Goal: Task Accomplishment & Management: Complete application form

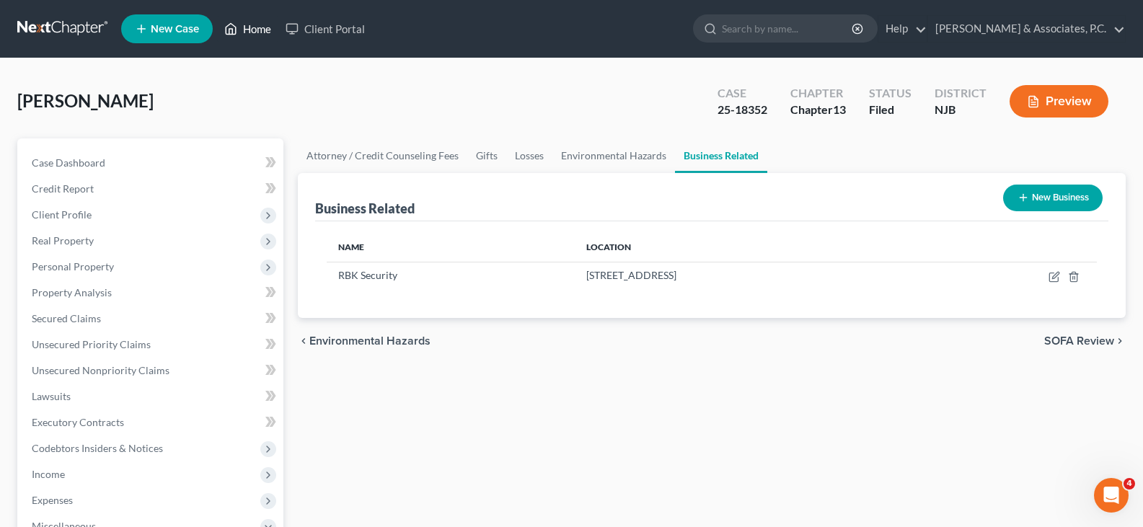
click at [266, 27] on link "Home" at bounding box center [247, 29] width 61 height 26
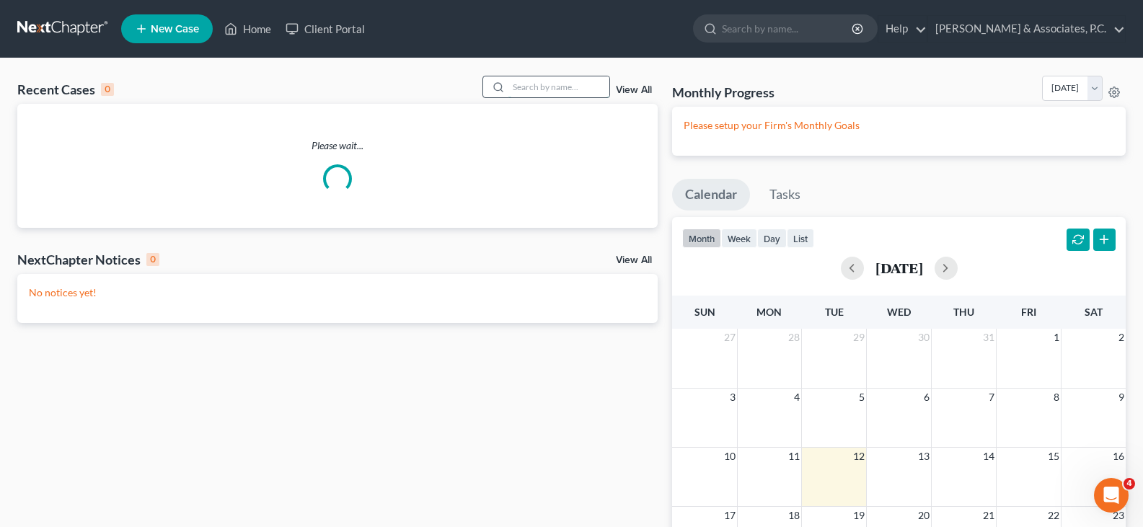
click at [524, 90] on input "search" at bounding box center [558, 86] width 101 height 21
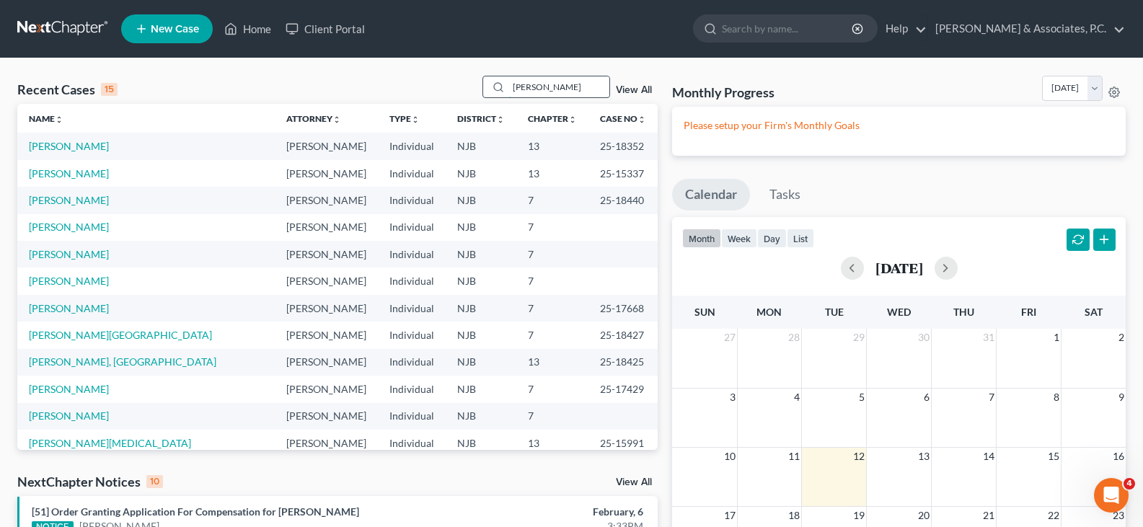
type input "[PERSON_NAME]"
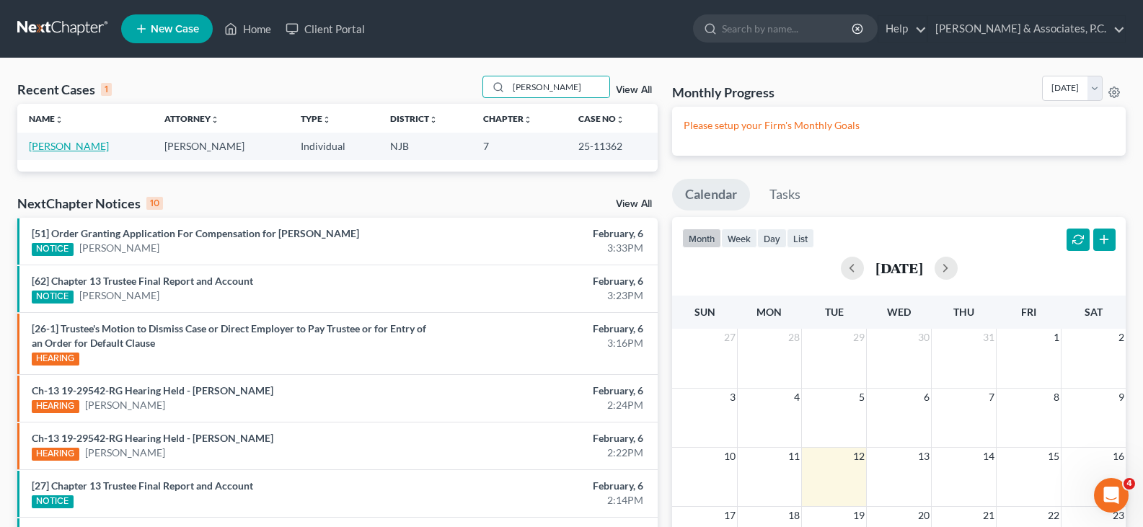
click at [86, 141] on link "[PERSON_NAME]" at bounding box center [69, 146] width 80 height 12
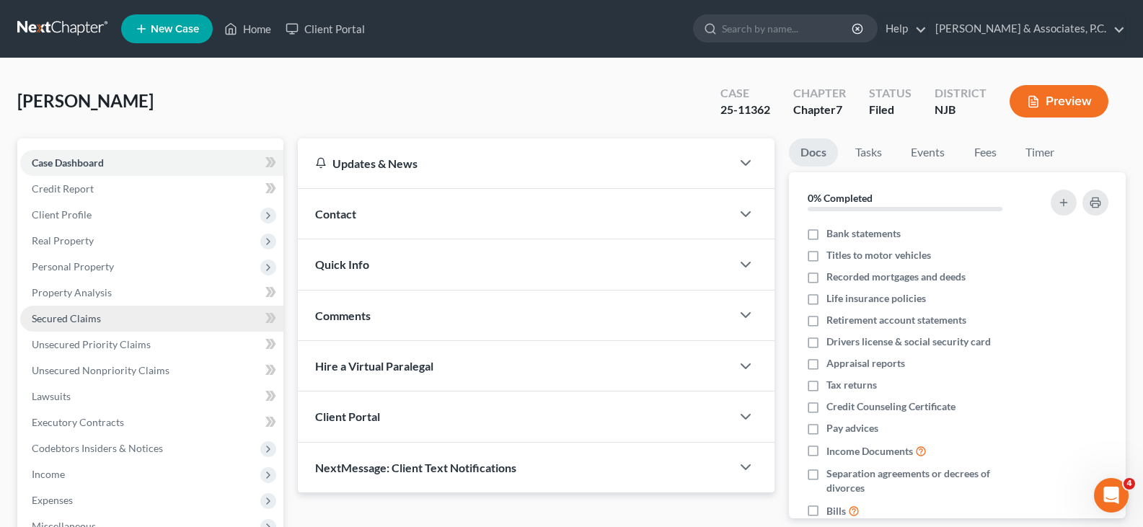
click at [79, 320] on span "Secured Claims" at bounding box center [66, 318] width 69 height 12
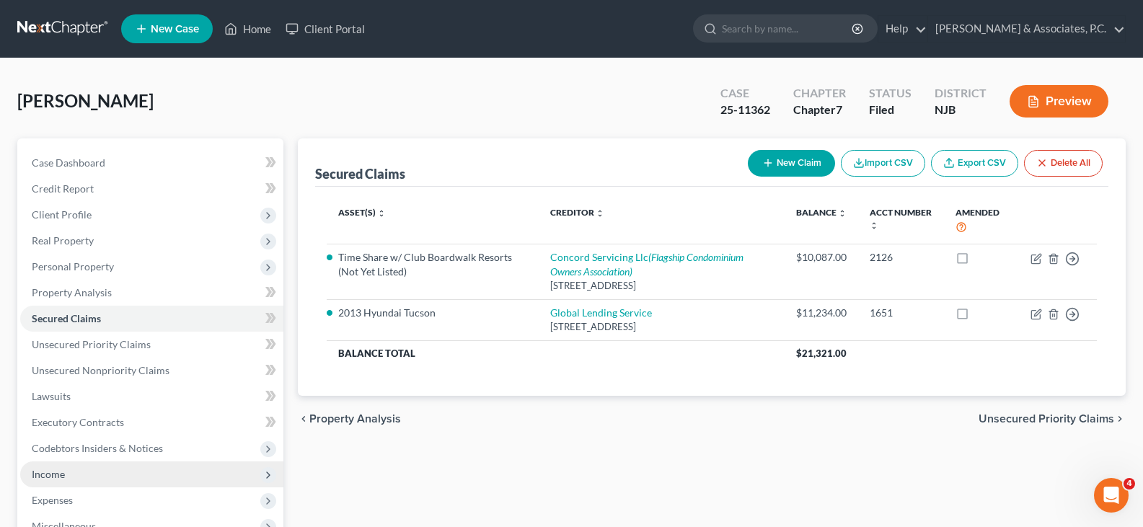
click at [48, 475] on span "Income" at bounding box center [48, 474] width 33 height 12
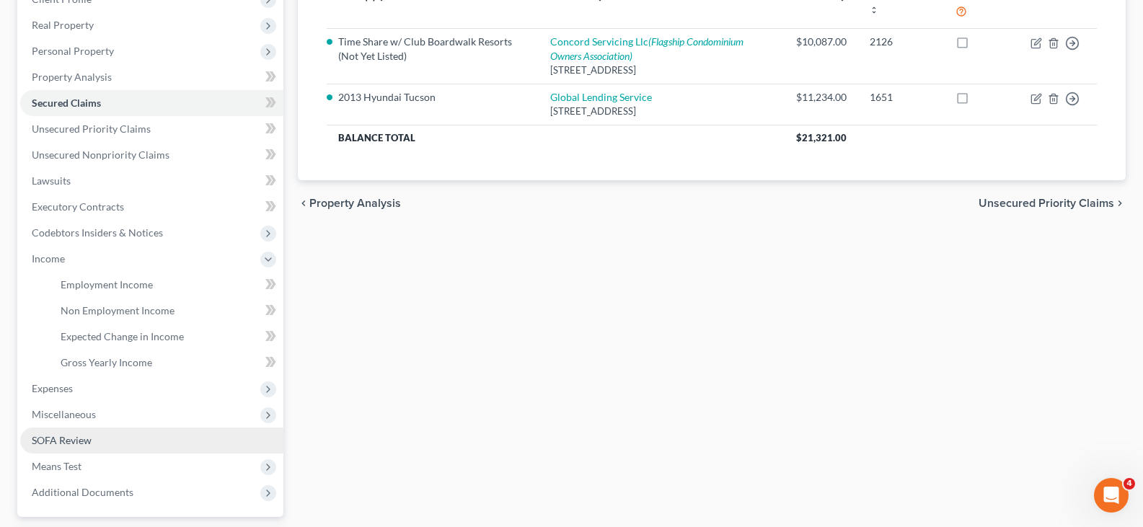
scroll to position [216, 0]
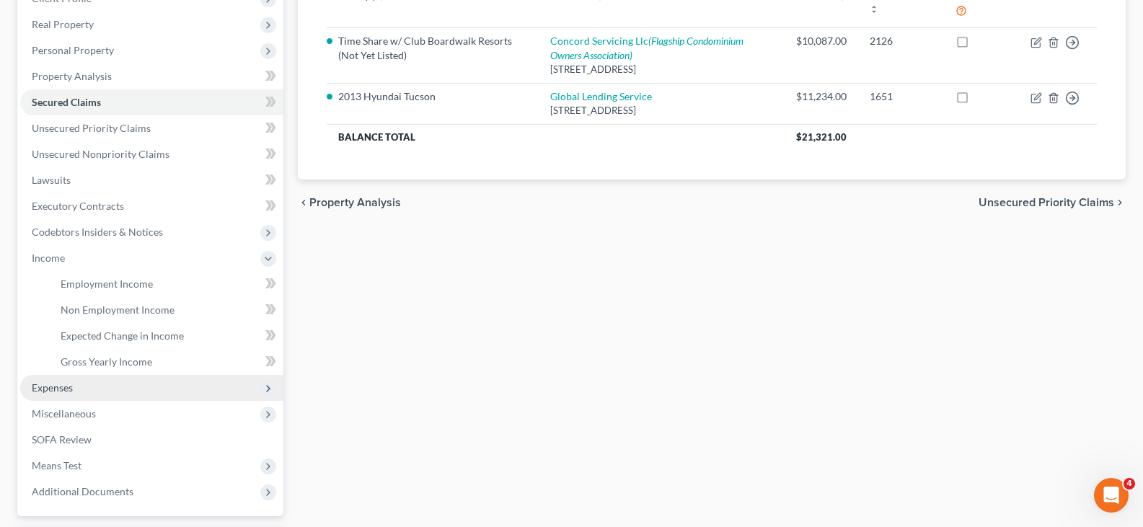
click at [48, 384] on span "Expenses" at bounding box center [52, 387] width 41 height 12
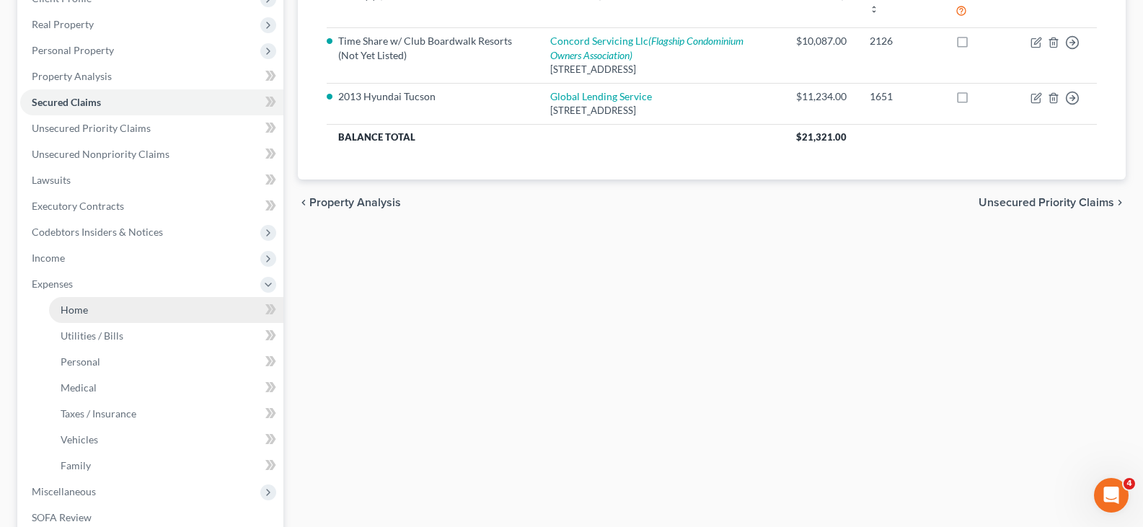
click at [78, 308] on span "Home" at bounding box center [74, 310] width 27 height 12
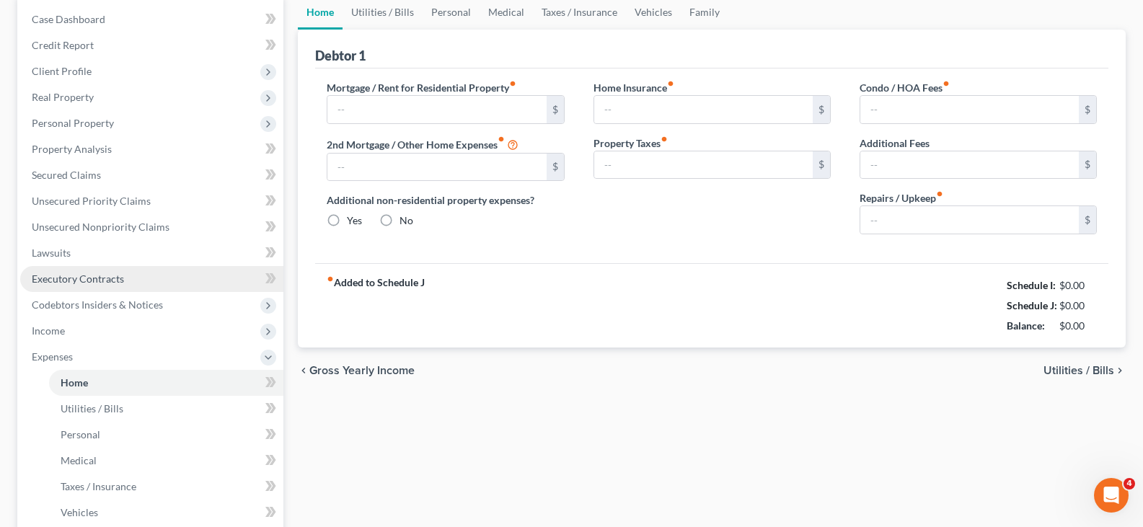
type input "2,300.00"
type input "0.00"
radio input "true"
type input "0.00"
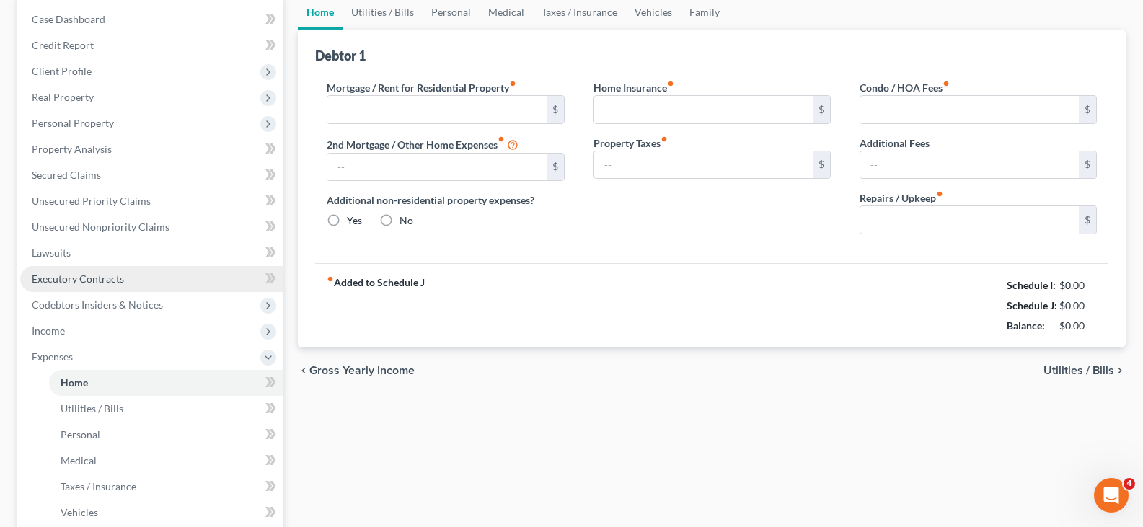
type input "0.00"
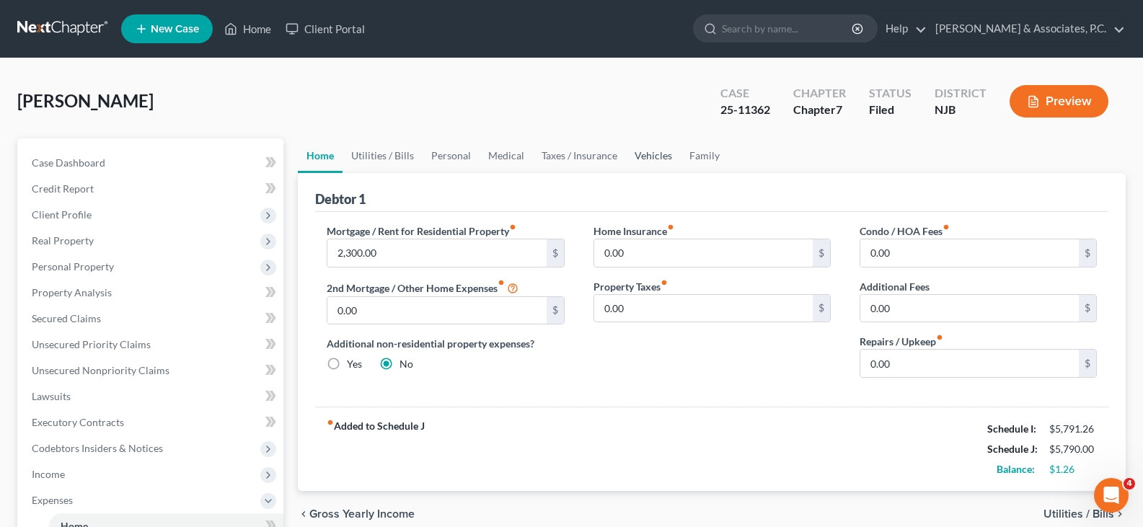
click at [641, 151] on link "Vehicles" at bounding box center [653, 155] width 55 height 35
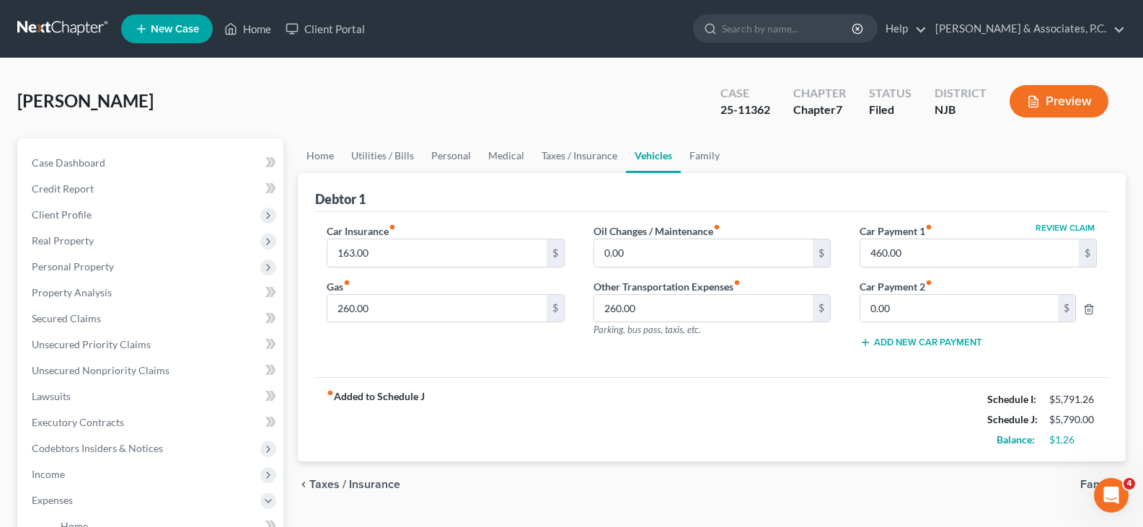
click at [626, 138] on link "Vehicles" at bounding box center [653, 155] width 55 height 35
click at [265, 27] on link "Home" at bounding box center [247, 29] width 61 height 26
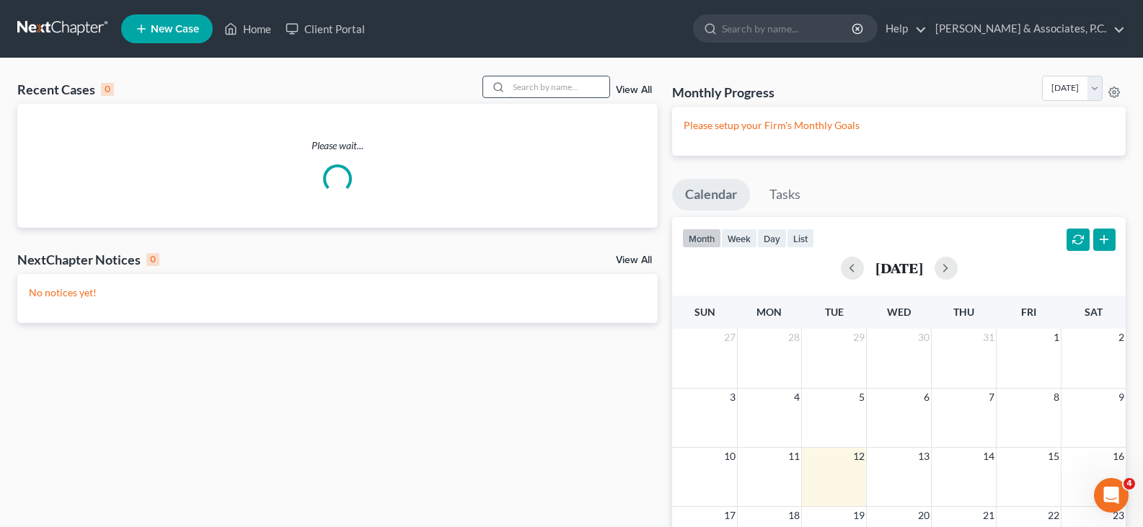
click at [572, 81] on input "search" at bounding box center [558, 86] width 101 height 21
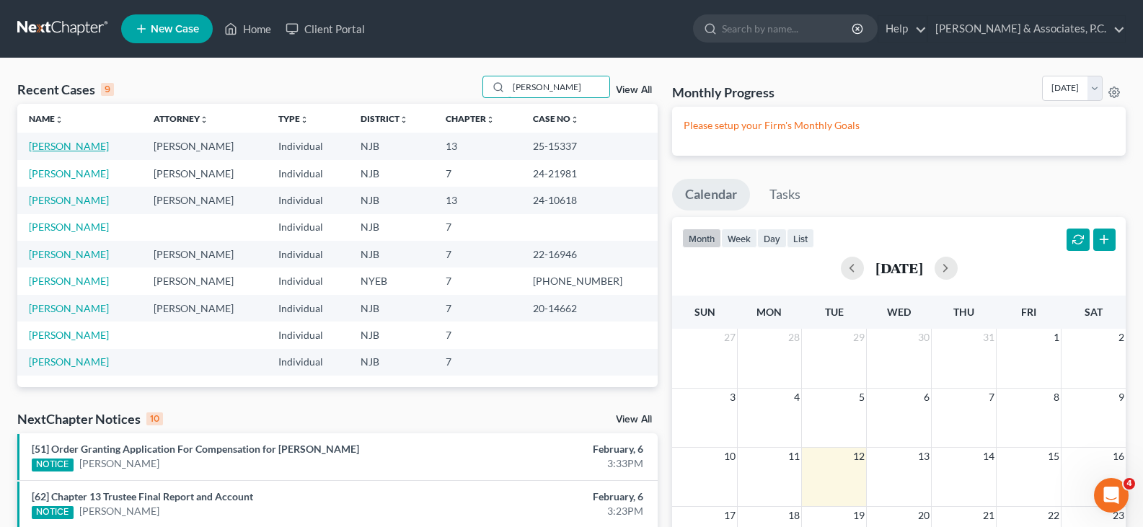
type input "[PERSON_NAME]"
click at [40, 149] on link "[PERSON_NAME]" at bounding box center [69, 146] width 80 height 12
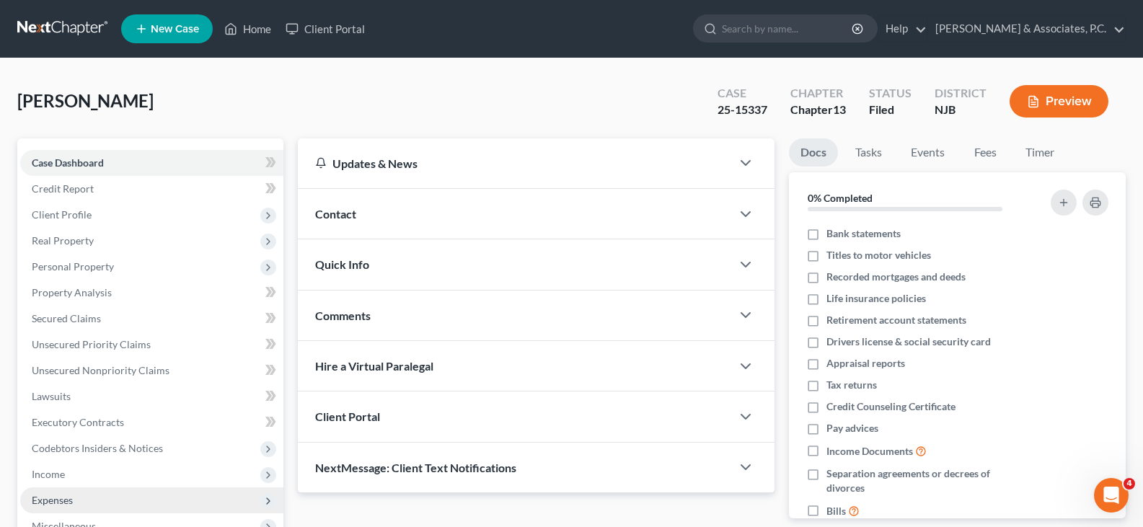
click at [53, 496] on span "Expenses" at bounding box center [52, 500] width 41 height 12
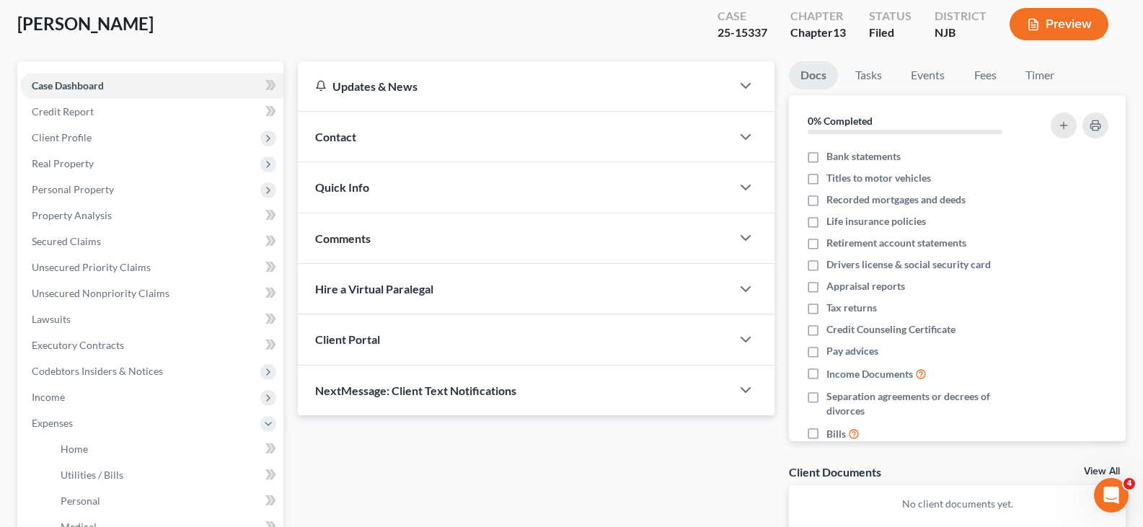
scroll to position [216, 0]
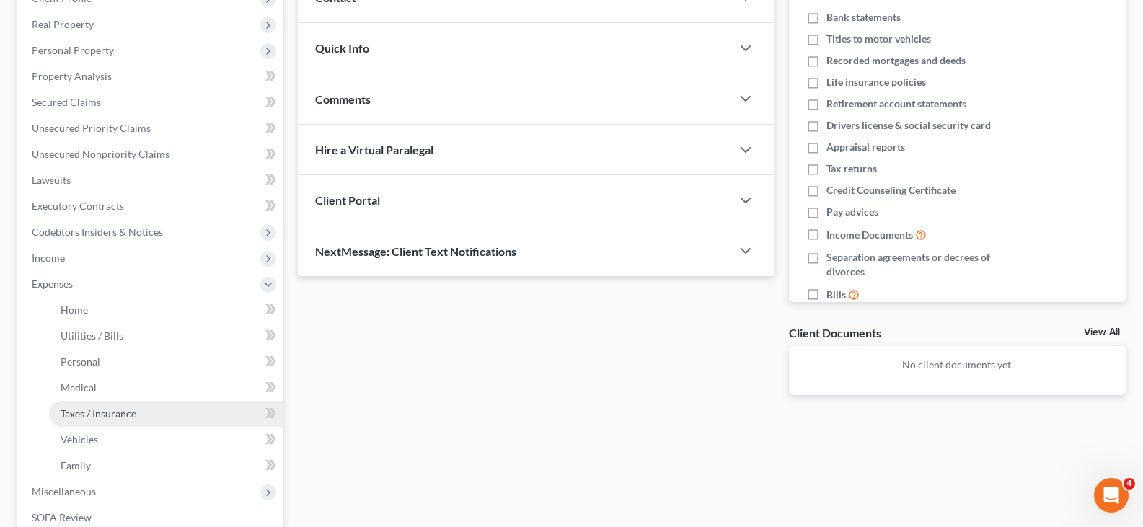
click at [92, 415] on span "Taxes / Insurance" at bounding box center [99, 413] width 76 height 12
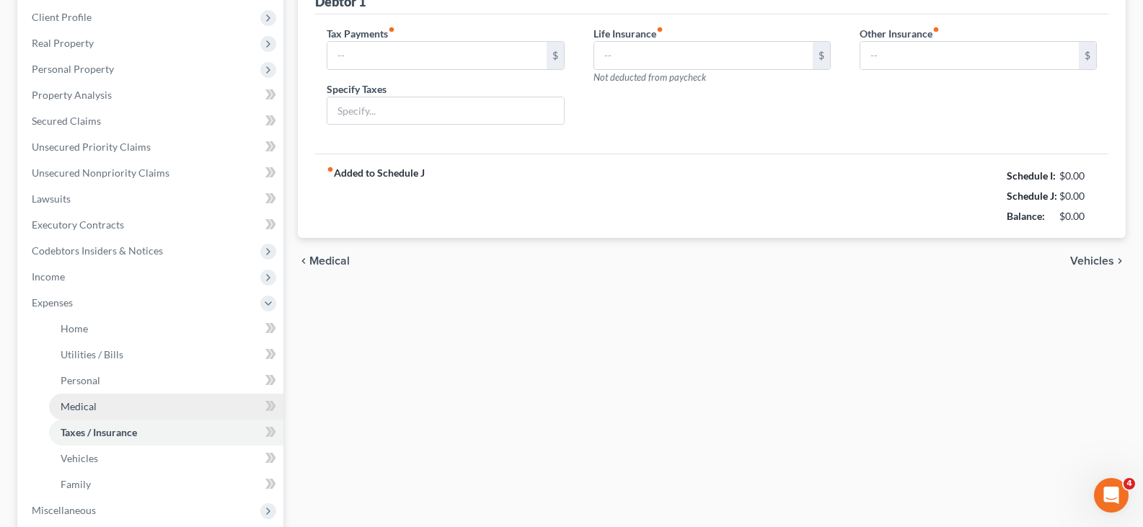
type input "0.00"
type input "131.77"
type input "0.00"
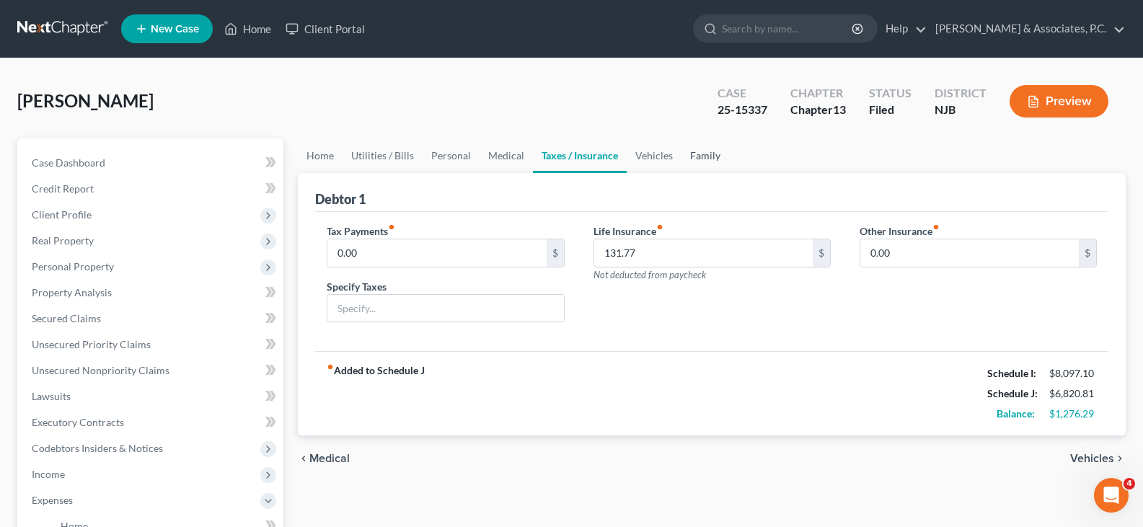
click at [698, 158] on link "Family" at bounding box center [705, 155] width 48 height 35
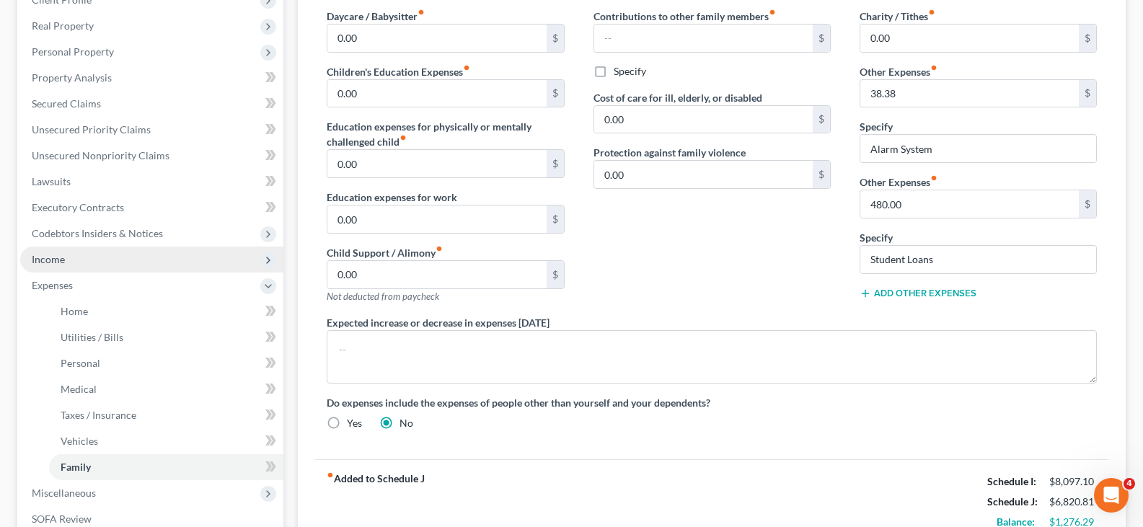
scroll to position [216, 0]
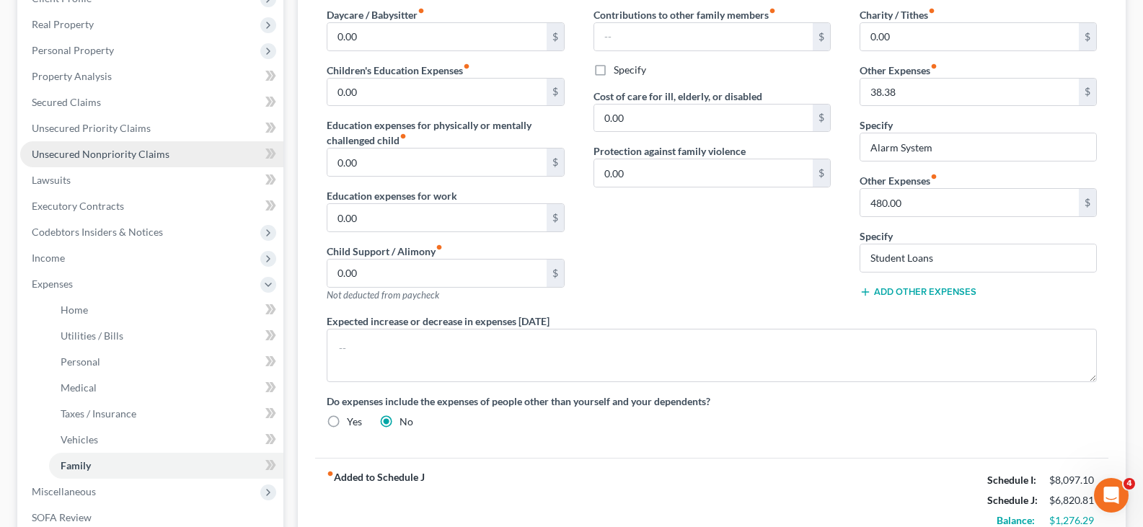
click at [109, 148] on span "Unsecured Nonpriority Claims" at bounding box center [101, 154] width 138 height 12
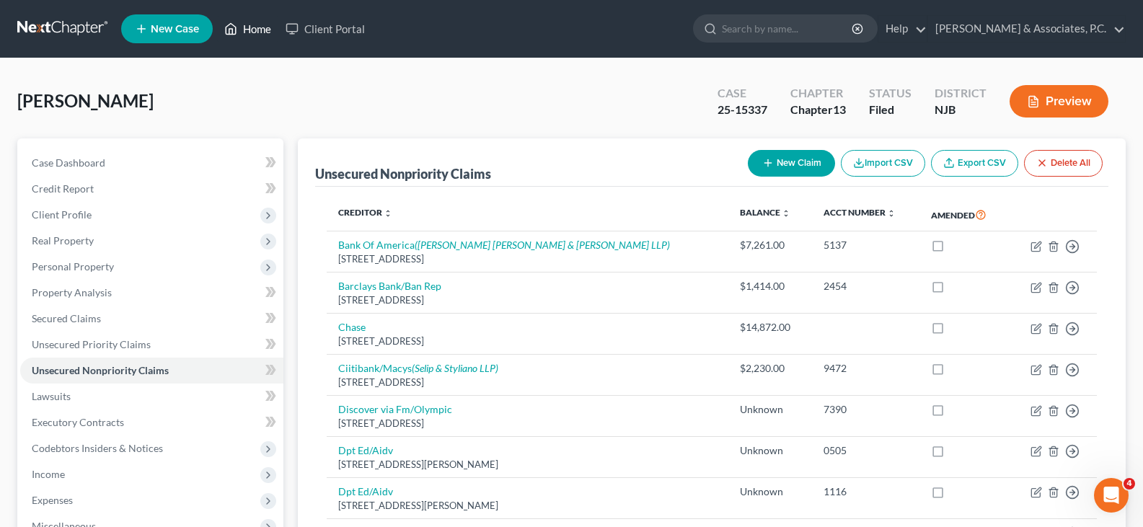
click at [255, 30] on link "Home" at bounding box center [247, 29] width 61 height 26
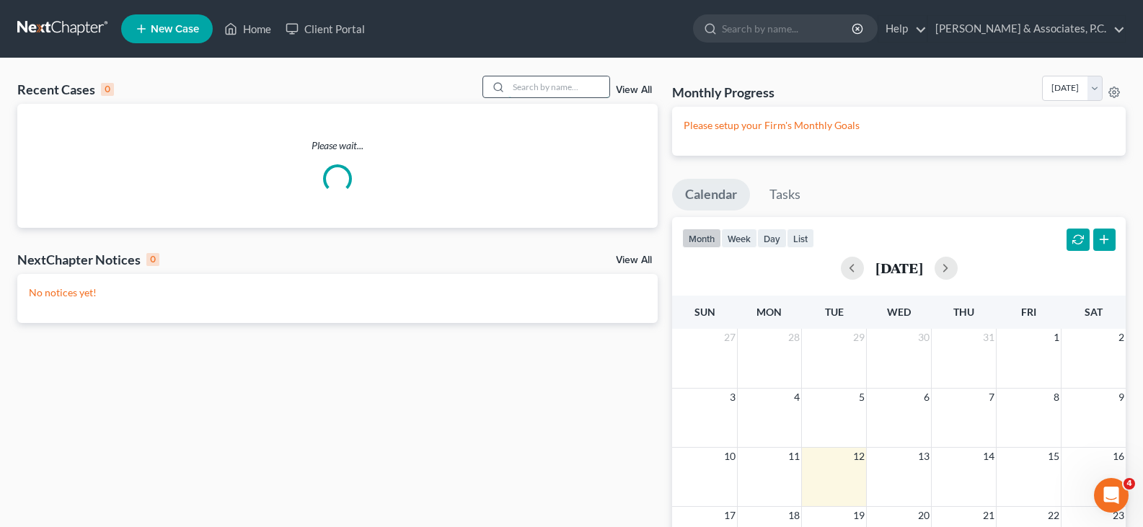
click at [570, 89] on input "search" at bounding box center [558, 86] width 101 height 21
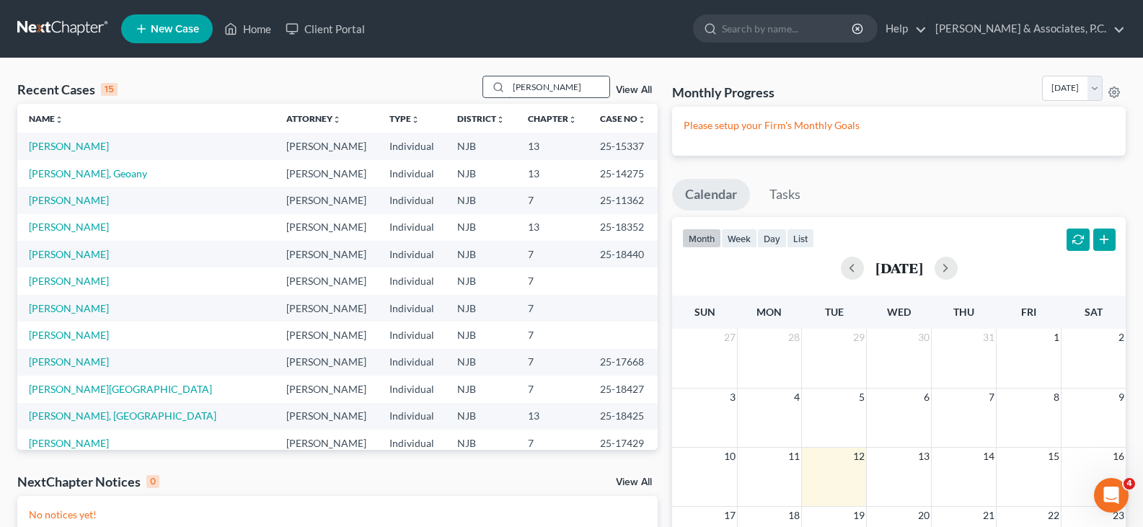
type input "[PERSON_NAME]"
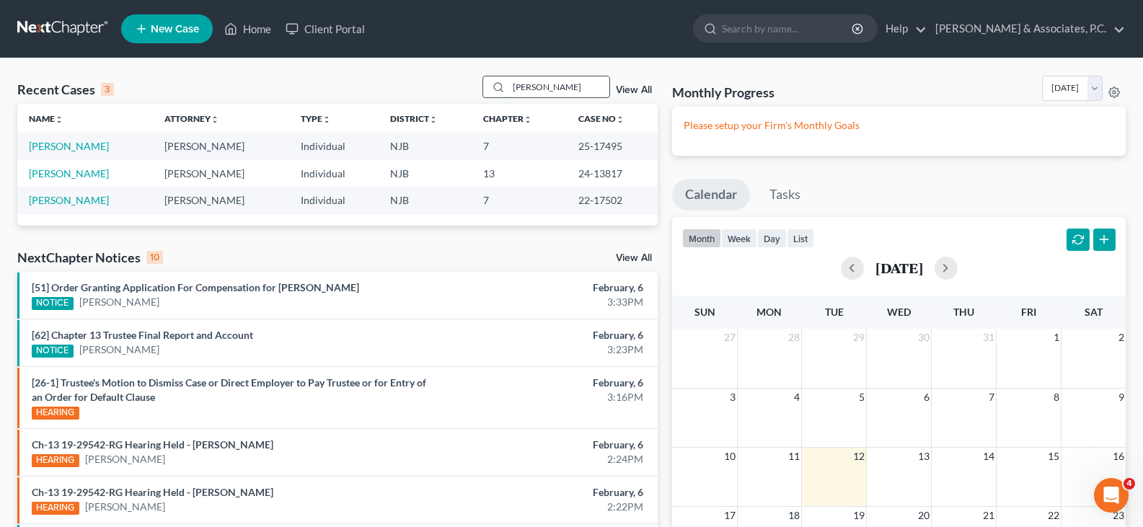
drag, startPoint x: 496, startPoint y: 87, endPoint x: 486, endPoint y: 87, distance: 10.1
click at [486, 87] on div "[PERSON_NAME]" at bounding box center [546, 87] width 128 height 22
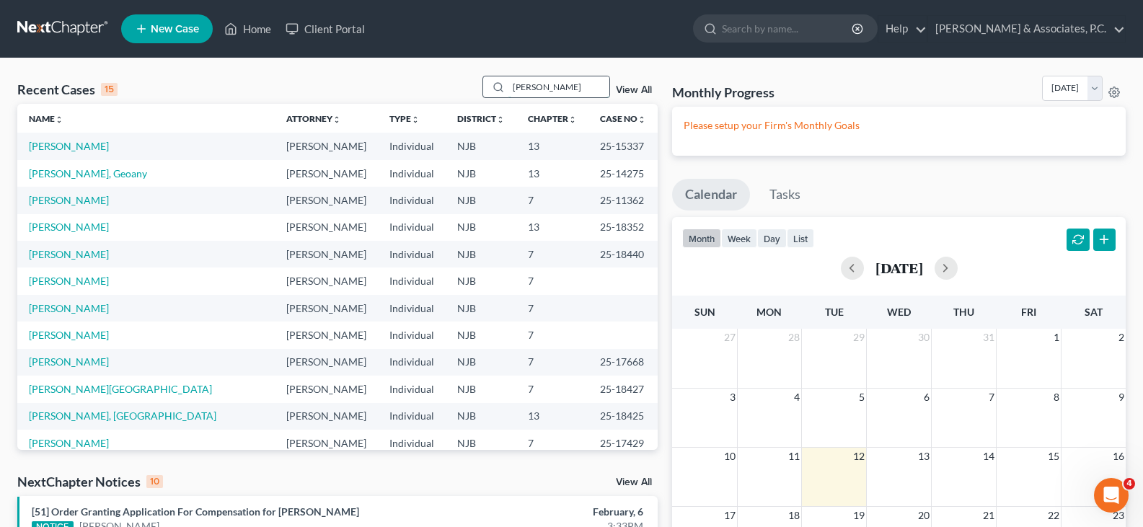
type input "[PERSON_NAME]"
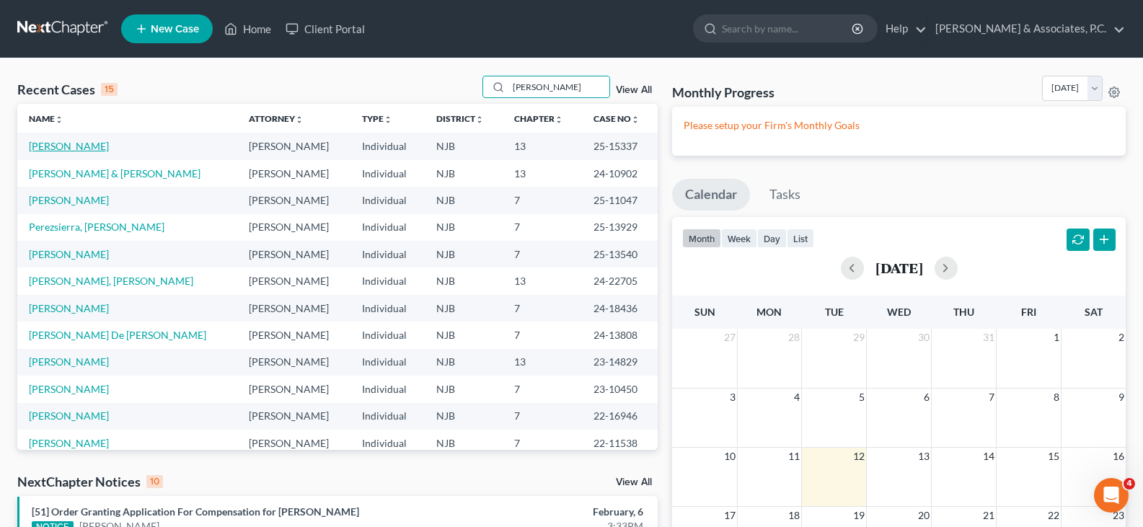
click at [45, 149] on link "[PERSON_NAME]" at bounding box center [69, 146] width 80 height 12
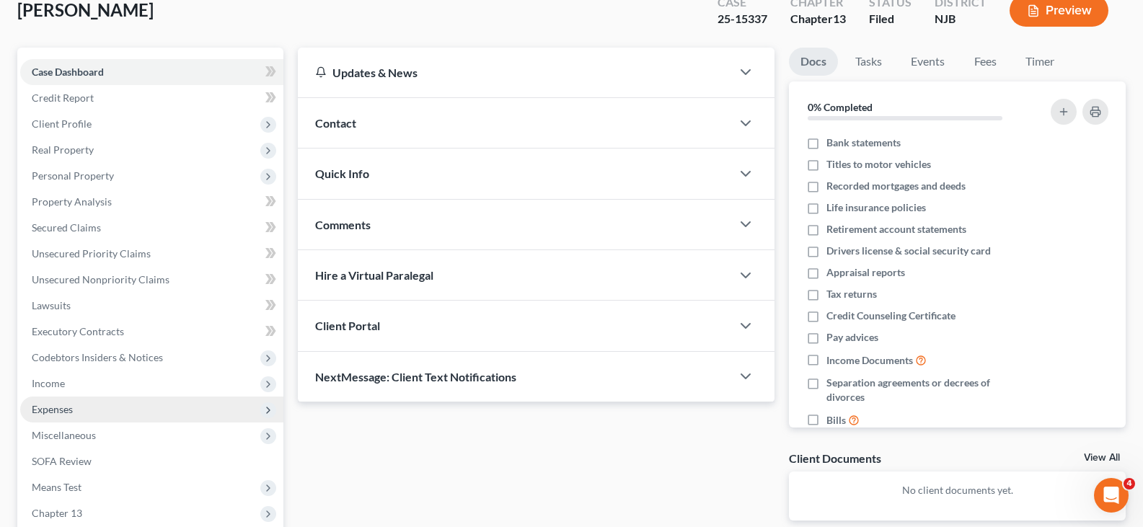
scroll to position [265, 0]
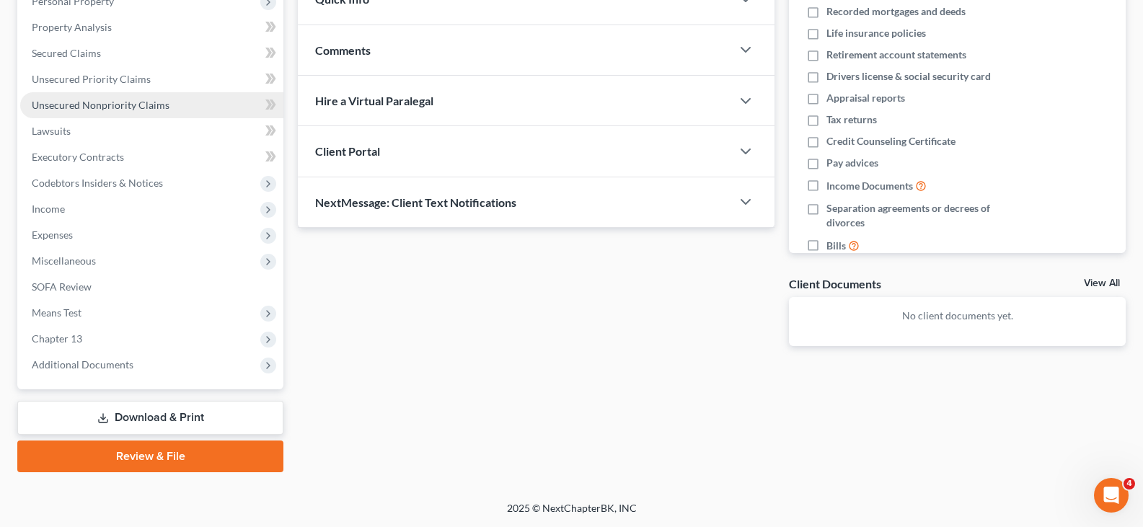
click at [105, 104] on span "Unsecured Nonpriority Claims" at bounding box center [101, 105] width 138 height 12
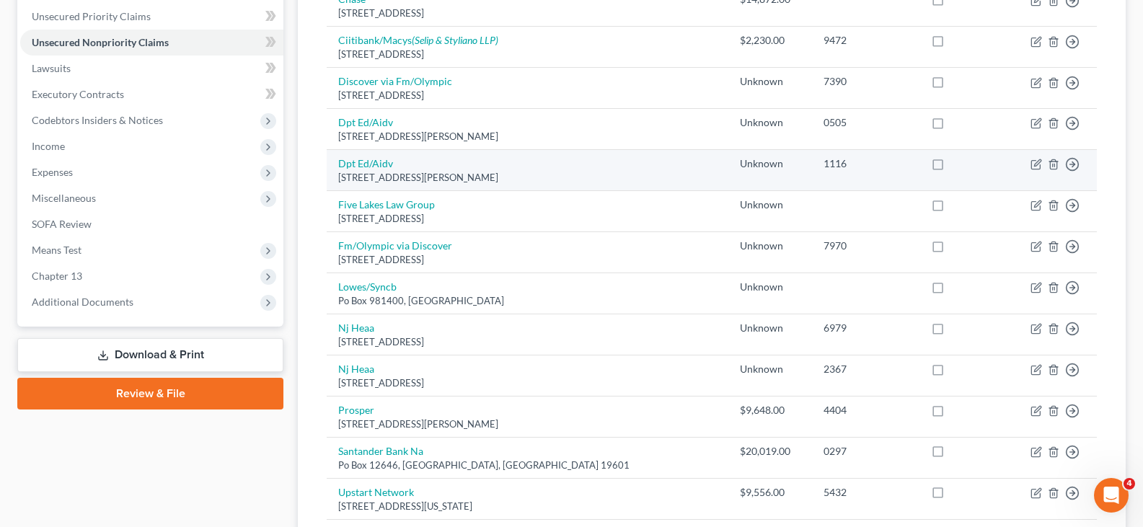
scroll to position [361, 0]
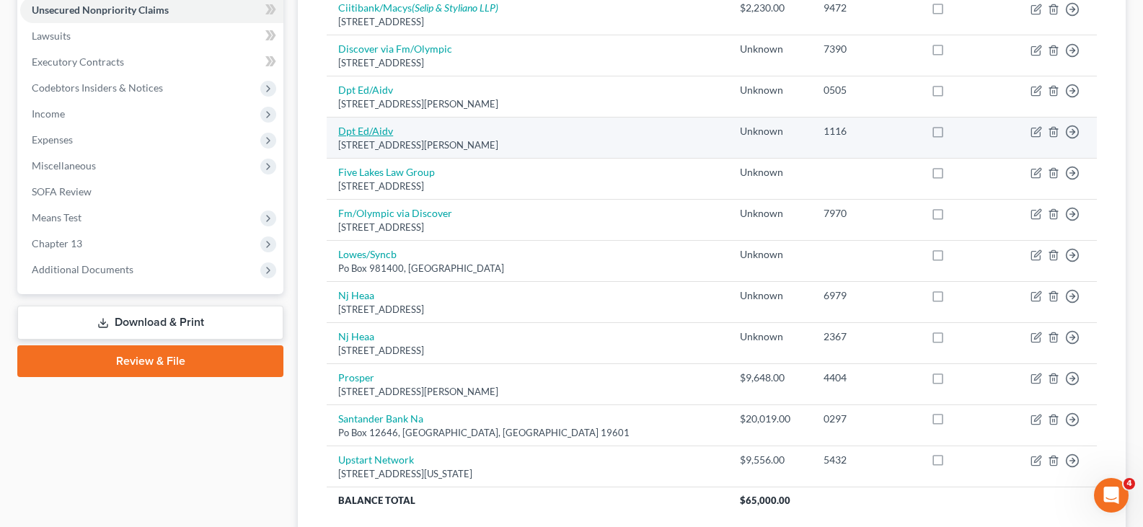
click at [344, 128] on link "Dpt Ed/Aidv" at bounding box center [365, 131] width 55 height 12
select select "39"
select select "17"
select select "0"
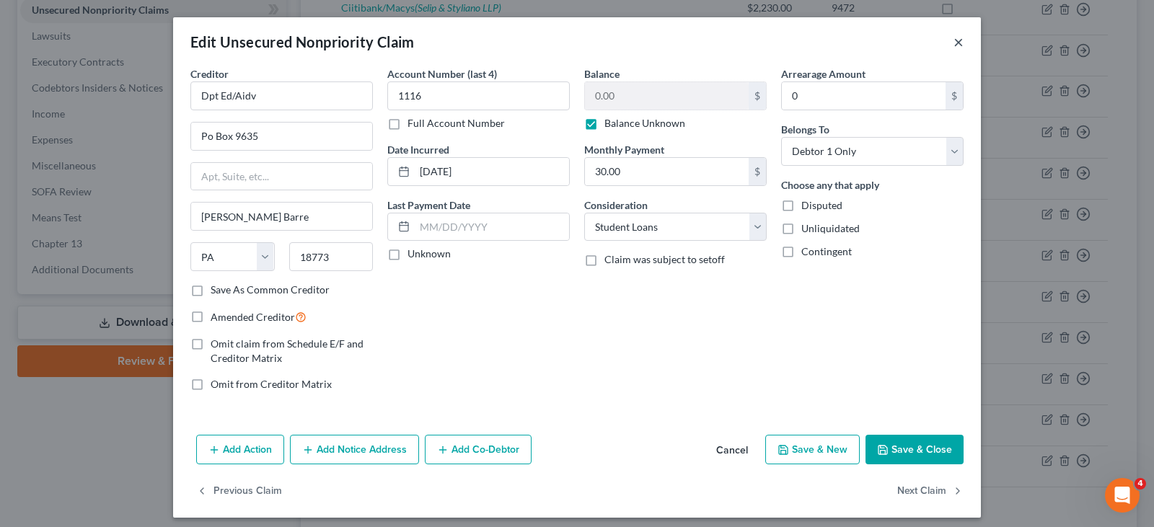
click at [953, 37] on button "×" at bounding box center [958, 41] width 10 height 17
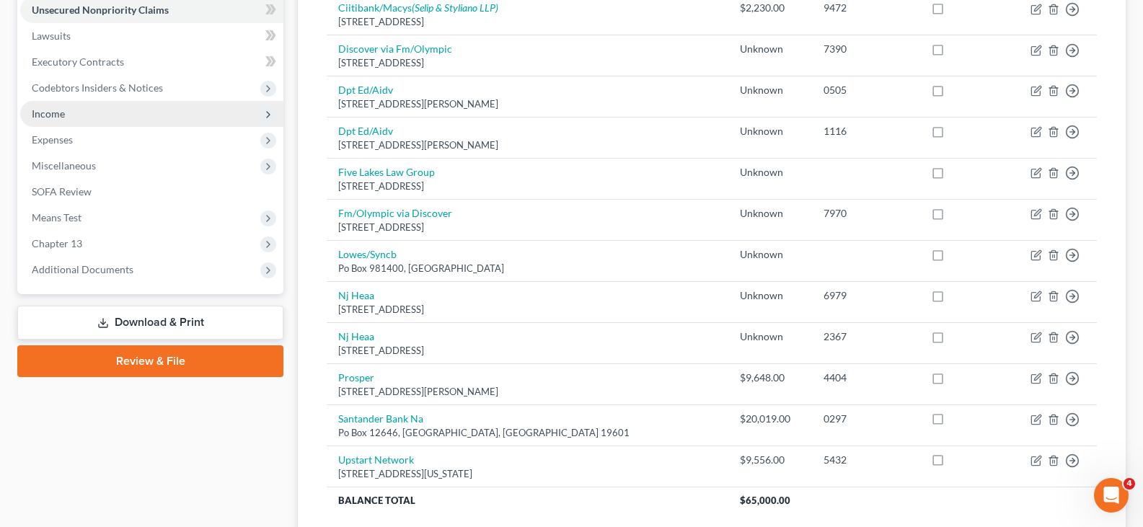
click at [65, 115] on span "Income" at bounding box center [151, 114] width 263 height 26
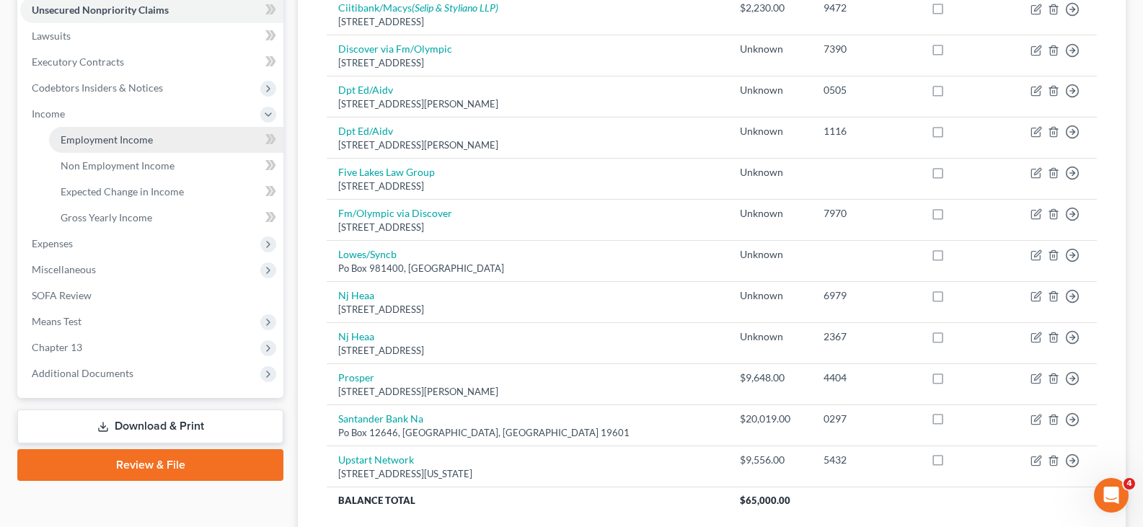
click at [89, 137] on span "Employment Income" at bounding box center [107, 139] width 92 height 12
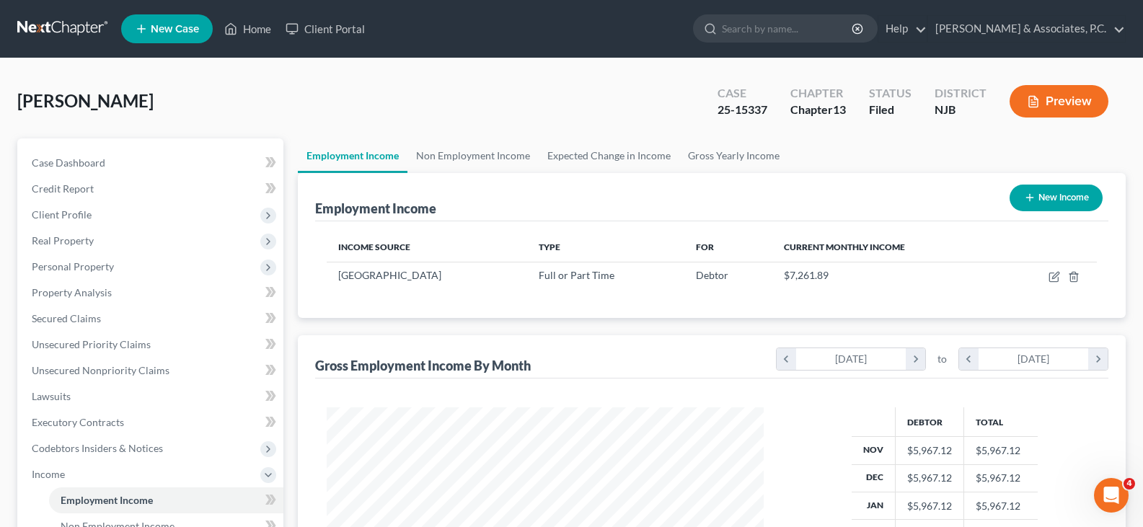
scroll to position [259, 466]
click at [445, 159] on link "Non Employment Income" at bounding box center [472, 155] width 131 height 35
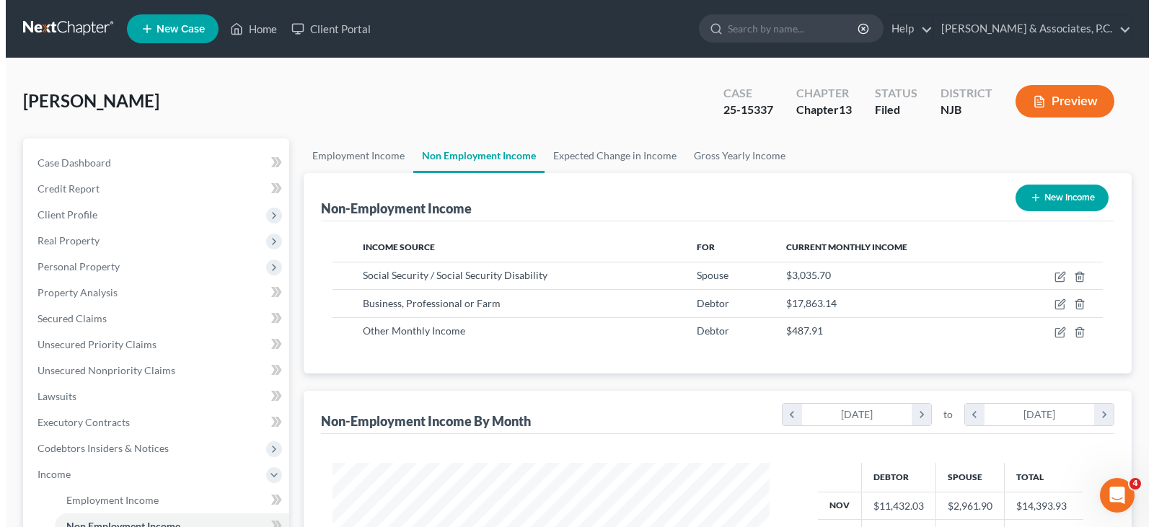
scroll to position [259, 466]
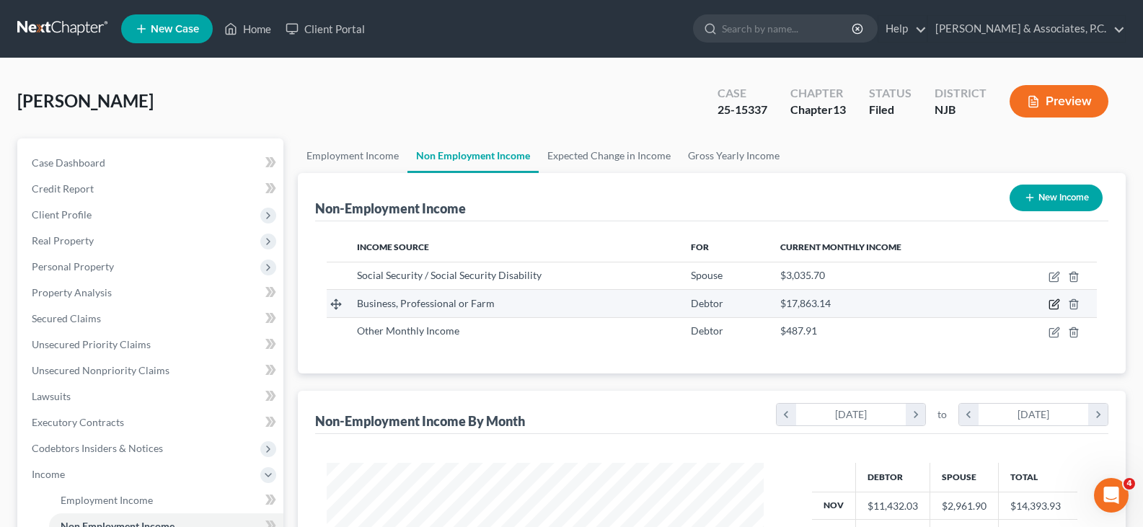
click at [1056, 298] on td at bounding box center [1049, 303] width 97 height 27
click at [1056, 301] on icon "button" at bounding box center [1055, 305] width 12 height 12
select select "10"
select select "0"
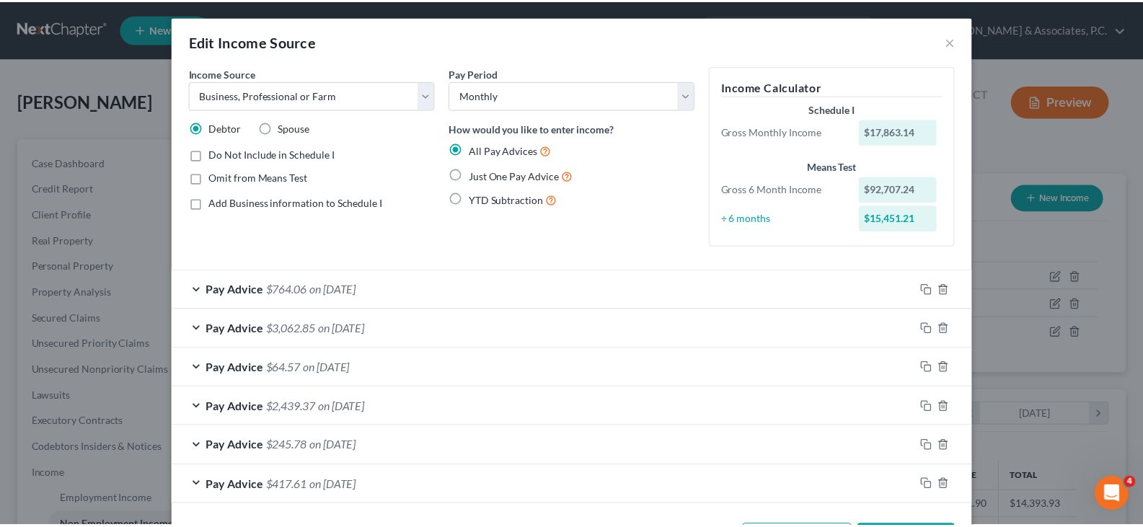
scroll to position [0, 0]
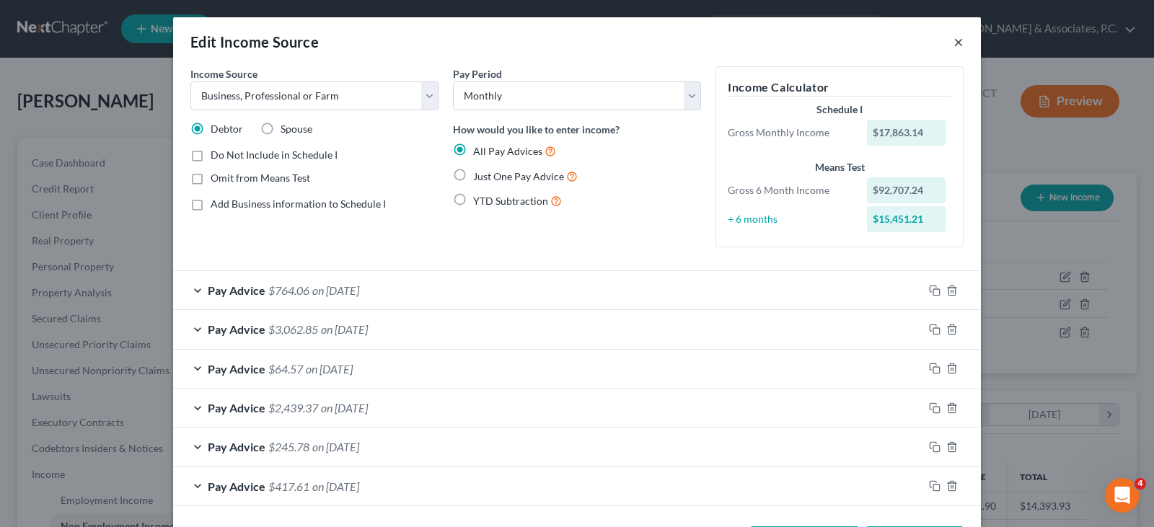
click at [953, 42] on button "×" at bounding box center [958, 41] width 10 height 17
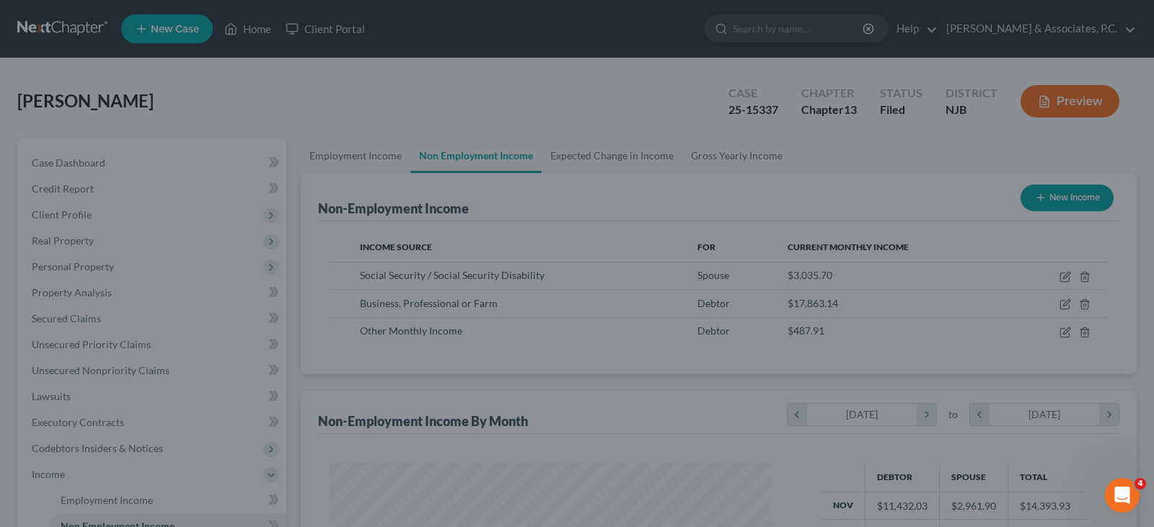
scroll to position [720876, 720668]
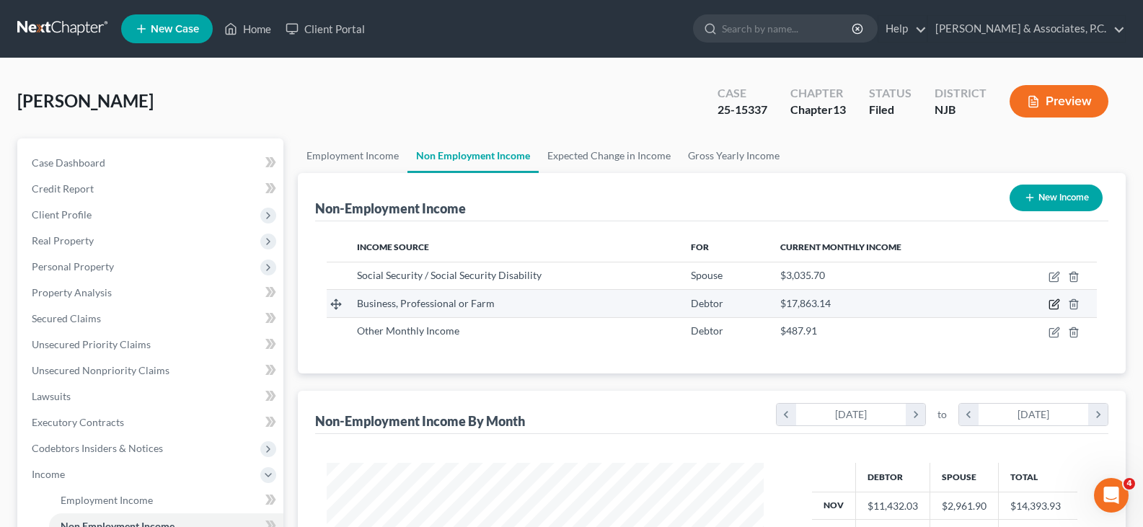
click at [1051, 301] on icon "button" at bounding box center [1055, 305] width 12 height 12
select select "10"
select select "0"
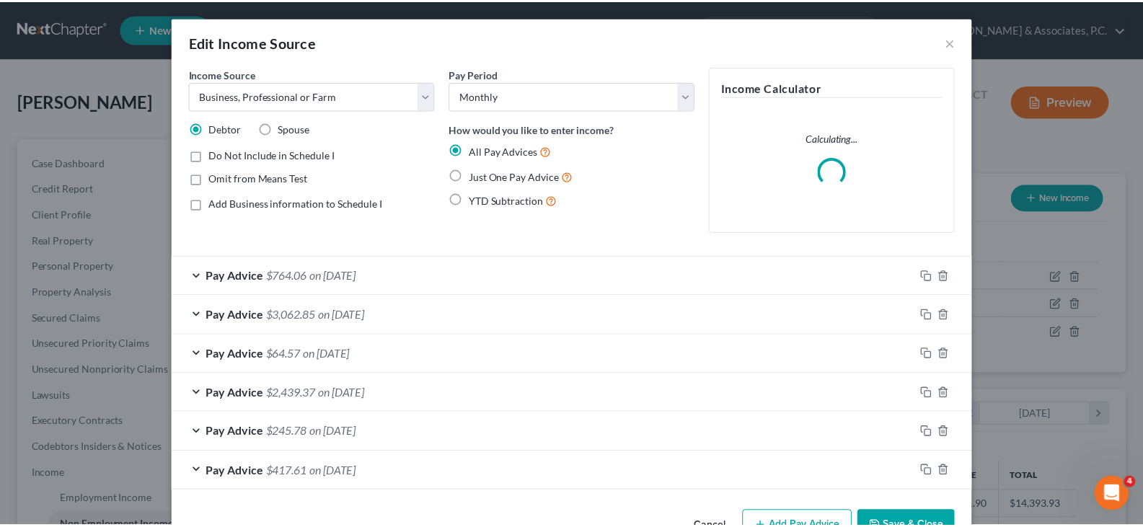
scroll to position [259, 471]
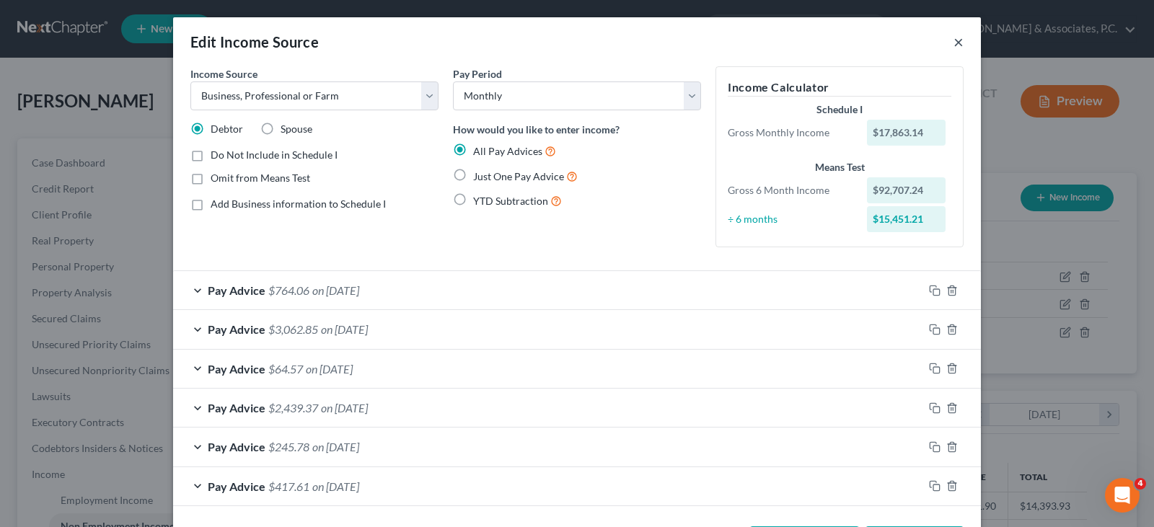
drag, startPoint x: 951, startPoint y: 41, endPoint x: 917, endPoint y: 40, distance: 34.6
click at [953, 42] on button "×" at bounding box center [958, 41] width 10 height 17
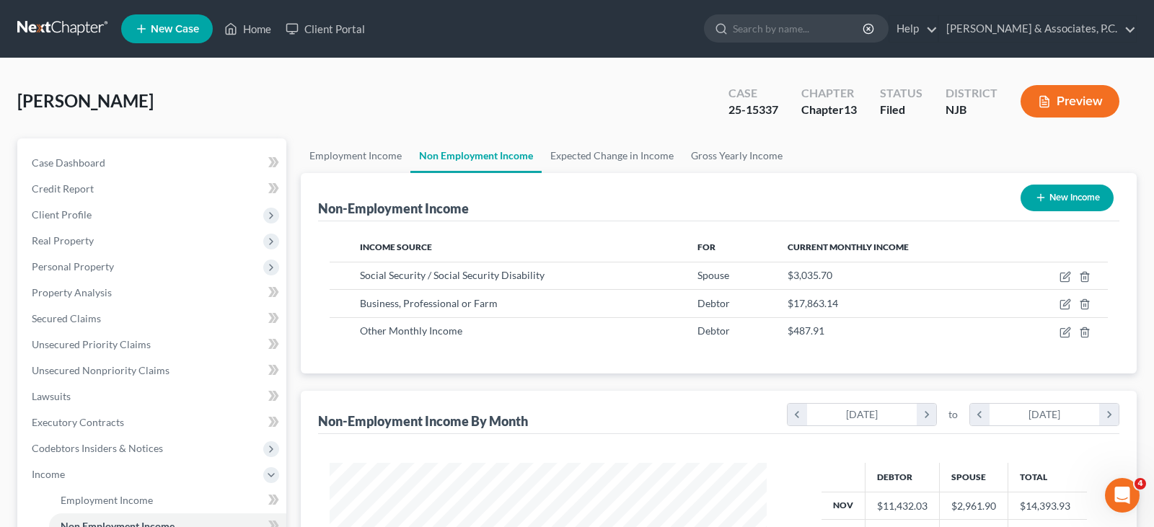
scroll to position [720876, 720668]
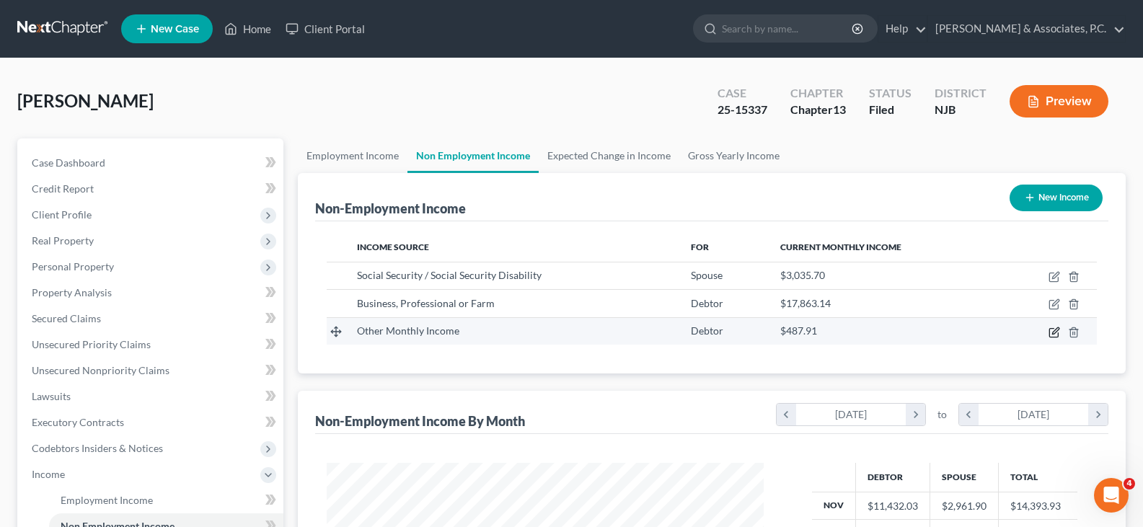
click at [1054, 330] on icon "button" at bounding box center [1055, 333] width 12 height 12
select select "13"
select select "0"
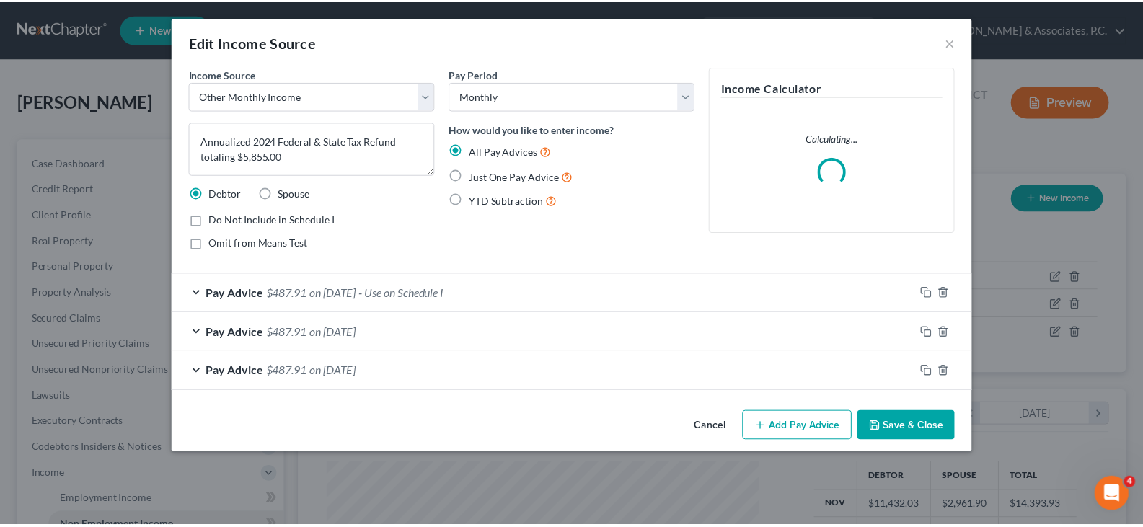
scroll to position [259, 471]
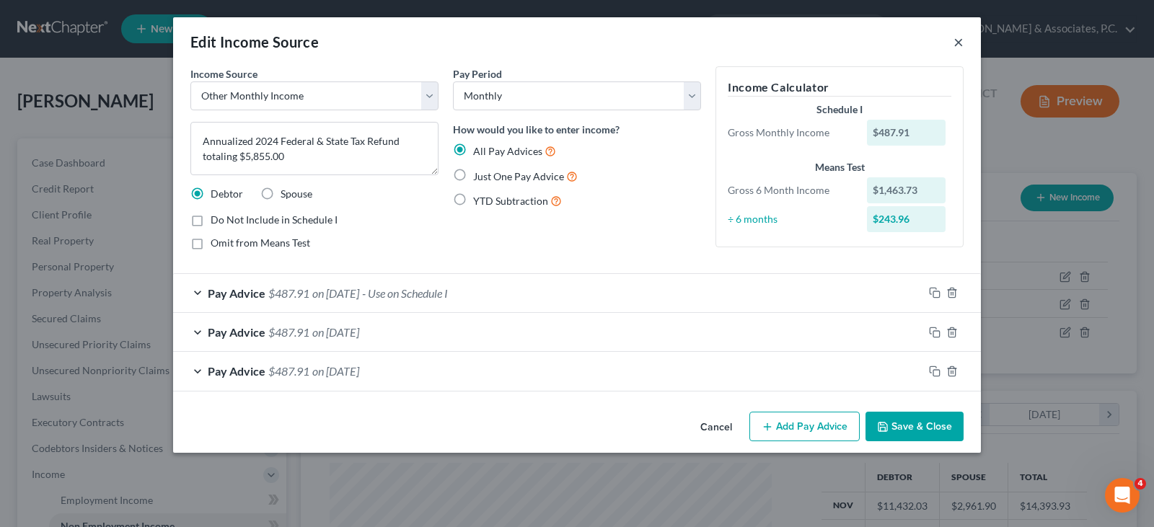
click at [958, 41] on button "×" at bounding box center [958, 41] width 10 height 17
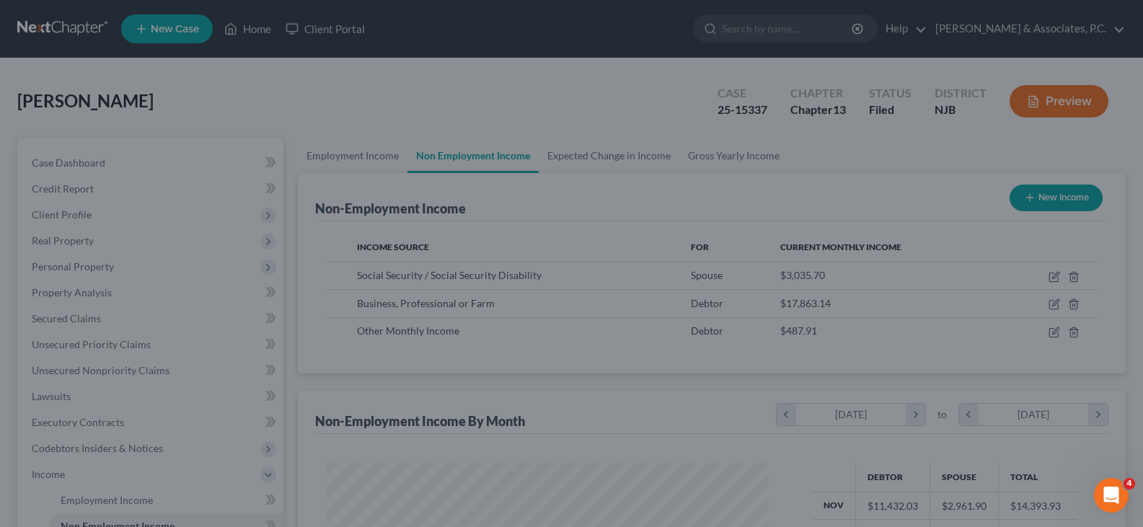
scroll to position [720876, 720668]
